Goal: Information Seeking & Learning: Check status

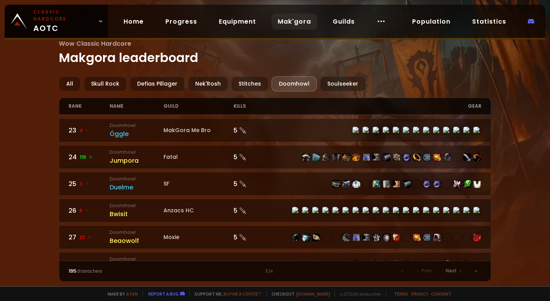
scroll to position [553, 0]
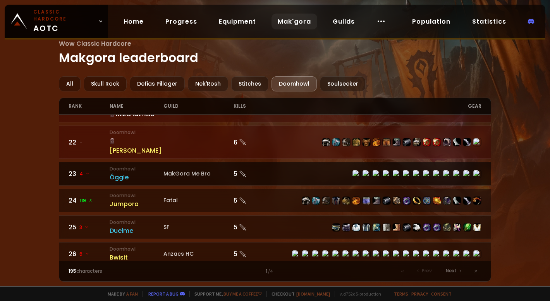
click at [114, 172] on div "Óggle" at bounding box center [137, 177] width 54 height 10
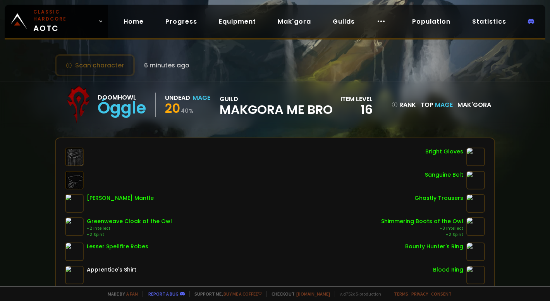
click at [290, 196] on div "Talbar Mantle Greenweave Cloak of the Owl +2 Intellect +2 Spirit Lesser Spellfi…" at bounding box center [275, 239] width 420 height 183
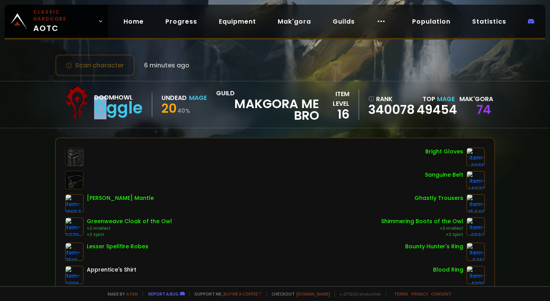
drag, startPoint x: 105, startPoint y: 105, endPoint x: 95, endPoint y: 103, distance: 9.4
click at [95, 103] on div "Óggle" at bounding box center [118, 108] width 48 height 12
copy div "Ó"
click at [103, 68] on button "Scan character" at bounding box center [95, 65] width 80 height 22
click at [119, 15] on link "Home" at bounding box center [133, 22] width 33 height 16
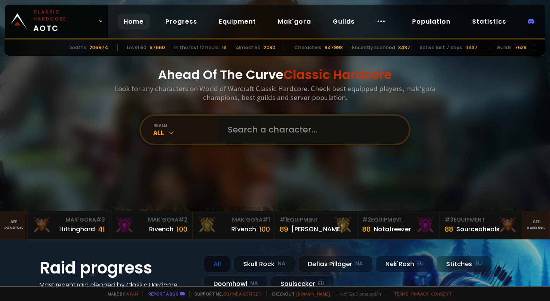
click at [265, 134] on input "text" at bounding box center [311, 130] width 177 height 28
paste input "Ó"
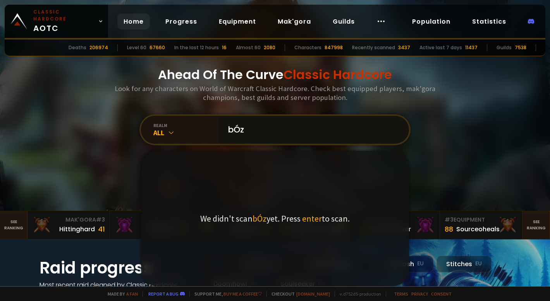
type input "bÓzo"
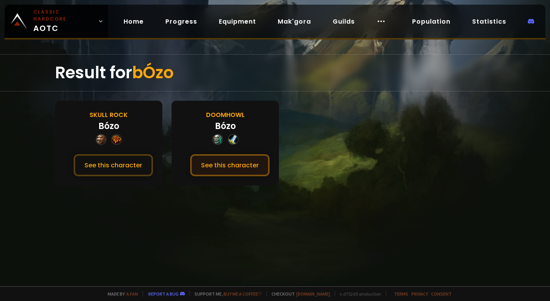
click at [246, 170] on button "See this character" at bounding box center [229, 165] width 79 height 22
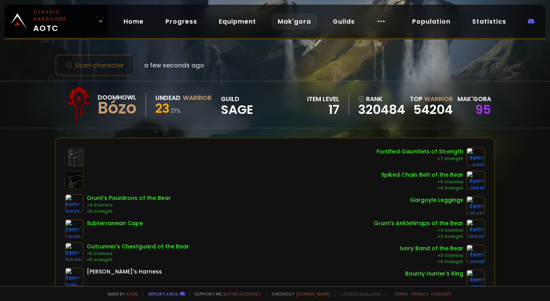
click at [299, 21] on link "Mak'gora" at bounding box center [294, 22] width 46 height 16
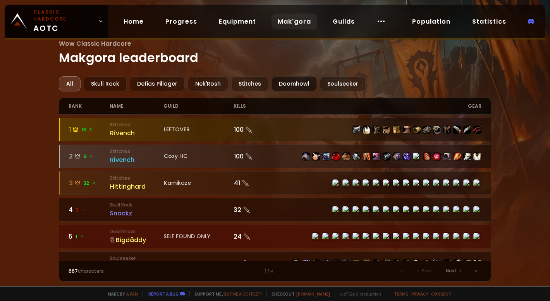
click at [287, 90] on div "Doomhowl" at bounding box center [293, 83] width 45 height 15
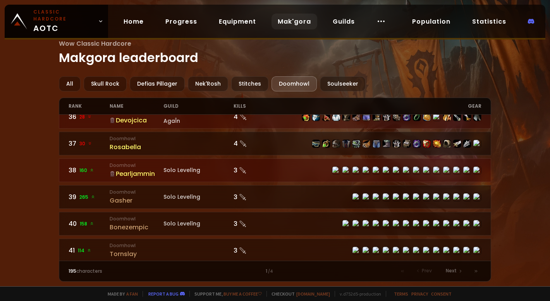
scroll to position [962, 0]
